Goal: Check status: Check status

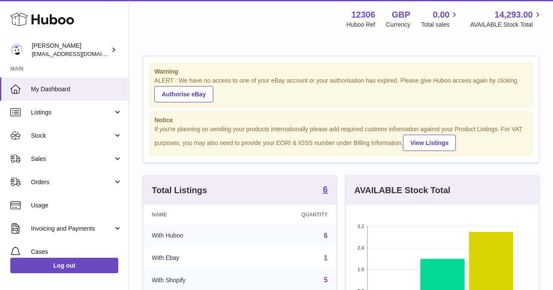
scroll to position [134, 193]
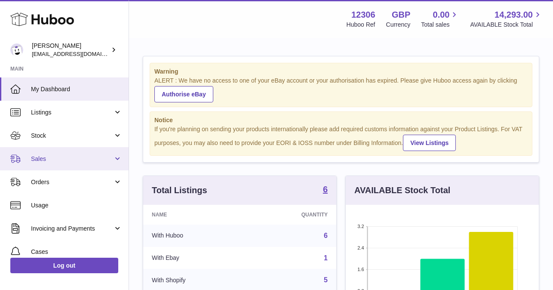
click at [51, 161] on span "Sales" at bounding box center [72, 159] width 82 height 8
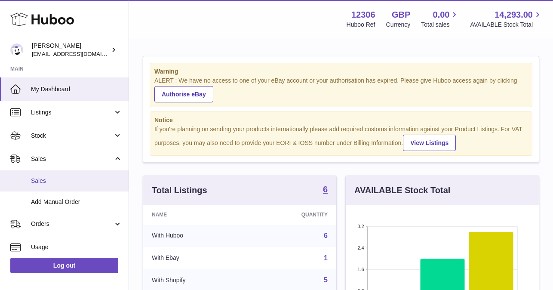
click at [49, 187] on link "Sales" at bounding box center [64, 180] width 129 height 21
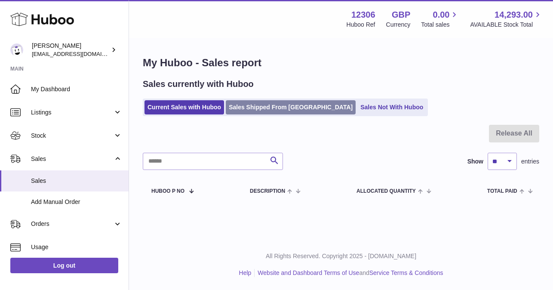
click at [249, 103] on link "Sales Shipped From [GEOGRAPHIC_DATA]" at bounding box center [291, 107] width 130 height 14
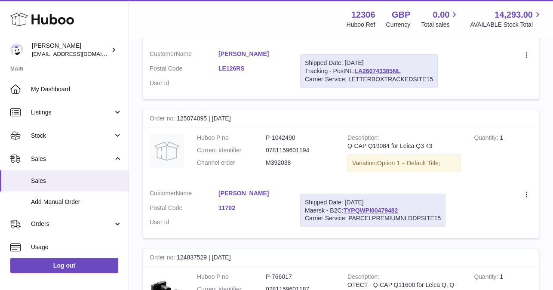
scroll to position [1230, 0]
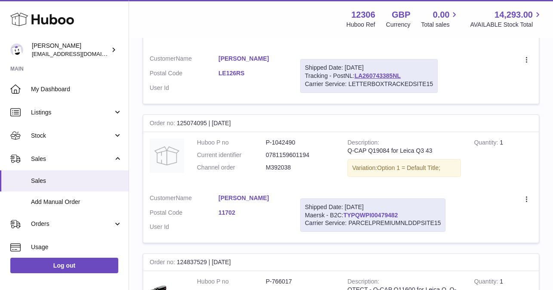
drag, startPoint x: 402, startPoint y: 183, endPoint x: 346, endPoint y: 185, distance: 56.4
click at [346, 198] on div "Shipped Date: [DATE] Maersk - B2C: TYPQWPI00479482 Carrier Service: PARCELPREMI…" at bounding box center [372, 215] width 145 height 34
copy link "TYPQWPI00479482"
click at [363, 212] on link "TYPQWPI00479482" at bounding box center [370, 215] width 55 height 7
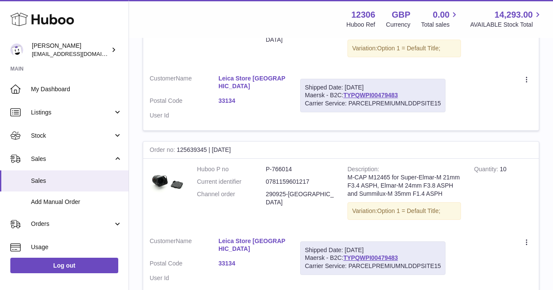
scroll to position [213, 0]
click at [384, 94] on link "TYPQWPI00479483" at bounding box center [370, 94] width 55 height 7
